Goal: Task Accomplishment & Management: Manage account settings

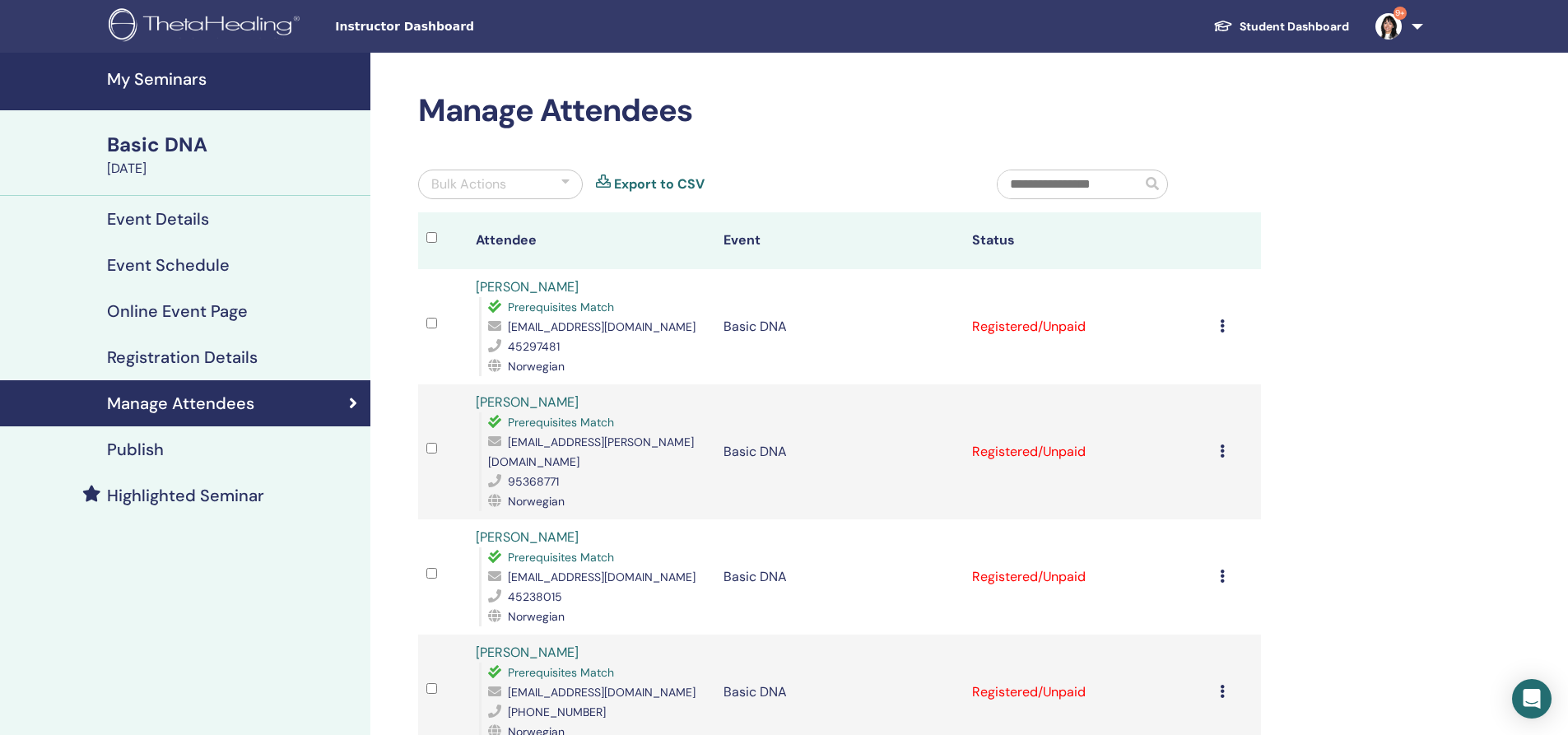
click at [1224, 445] on icon at bounding box center [1221, 451] width 5 height 13
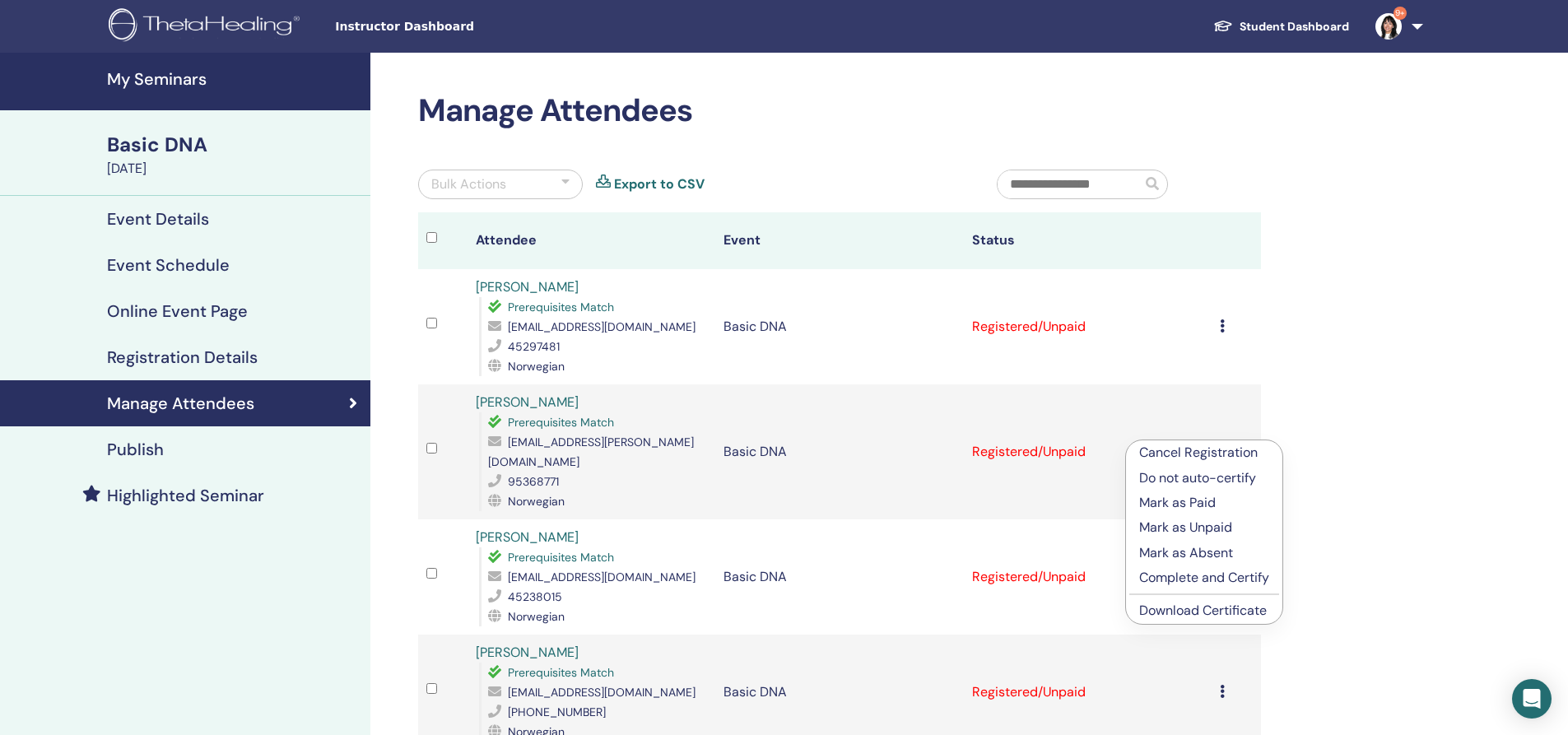
click at [1192, 452] on p "Cancel Registration" at bounding box center [1204, 453] width 130 height 20
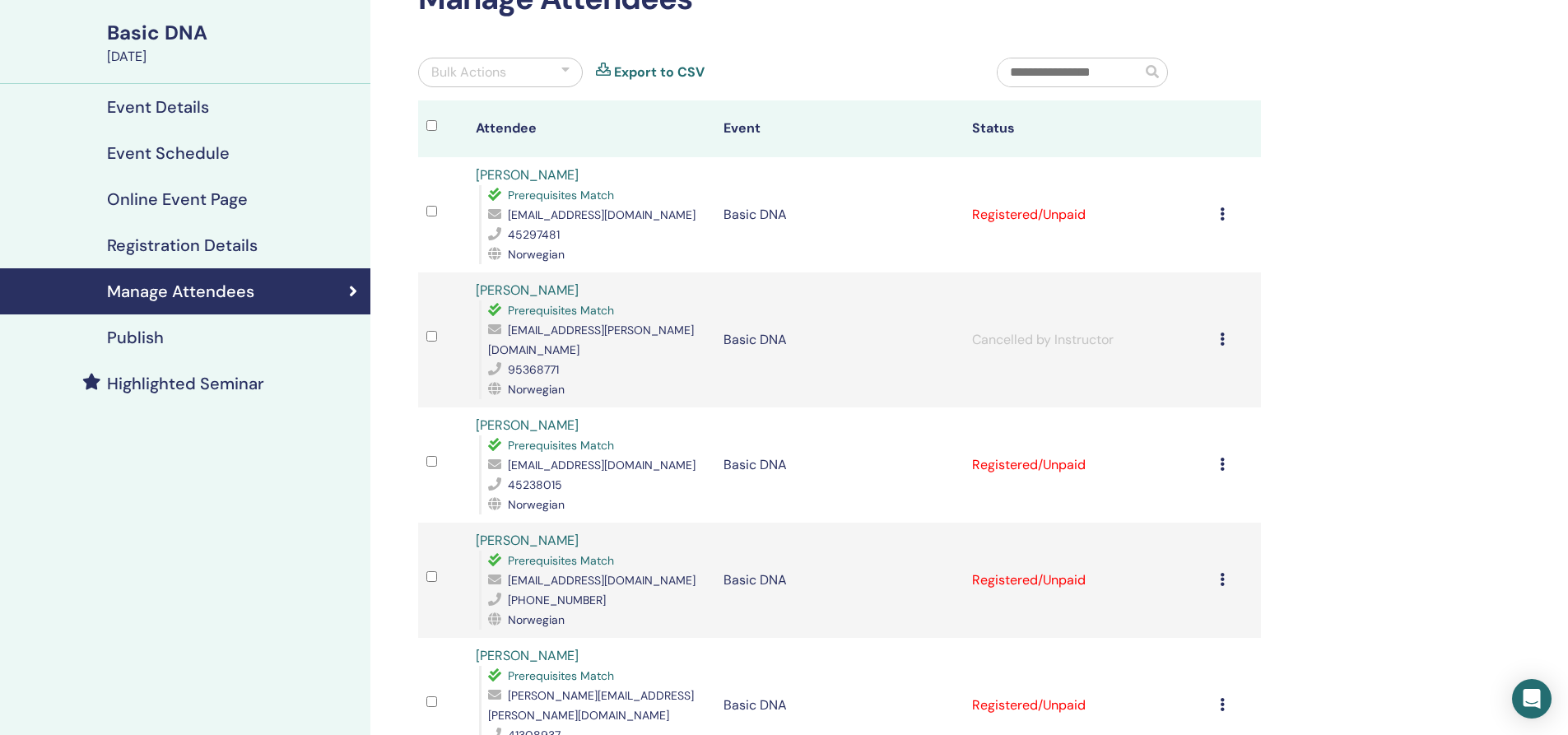
scroll to position [82, 0]
